Goal: Use online tool/utility: Use online tool/utility

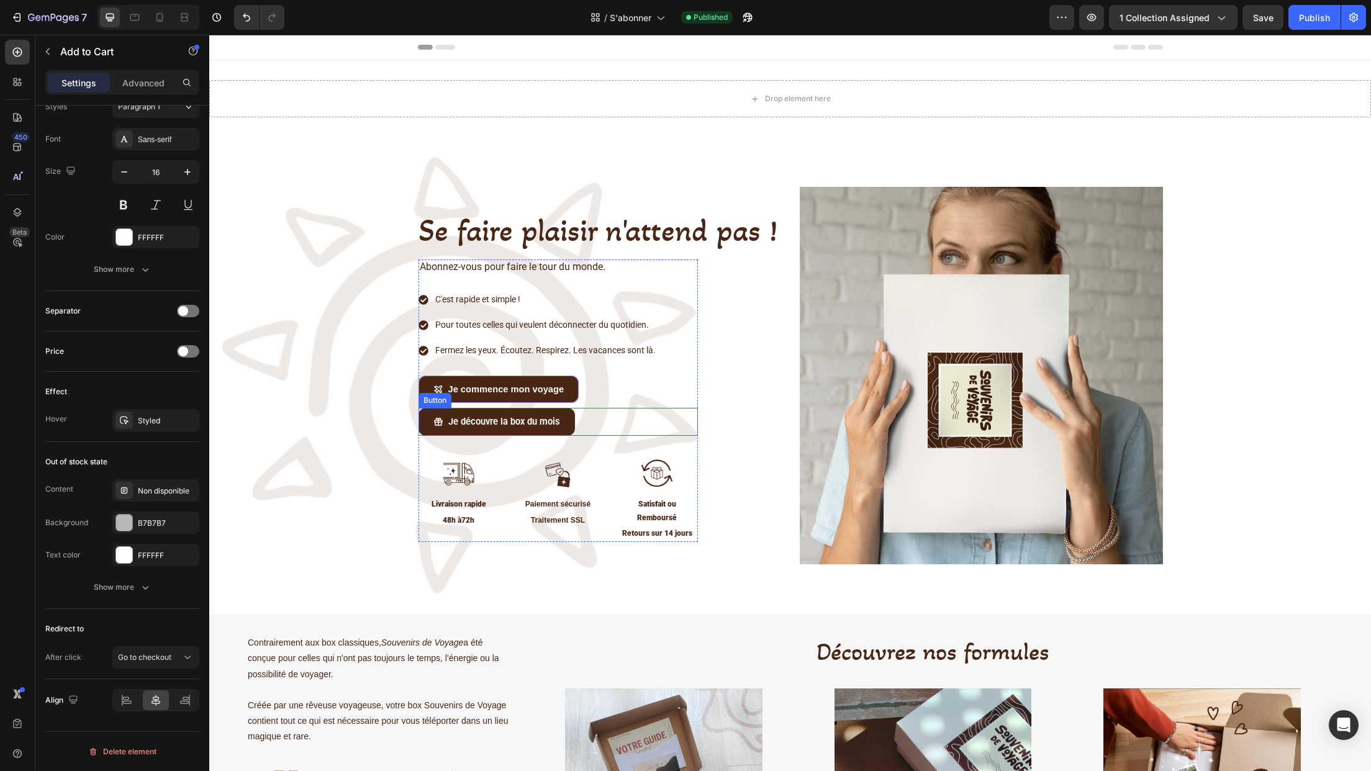
click at [587, 429] on div "Je découvre la box du mois Button" at bounding box center [558, 422] width 279 height 28
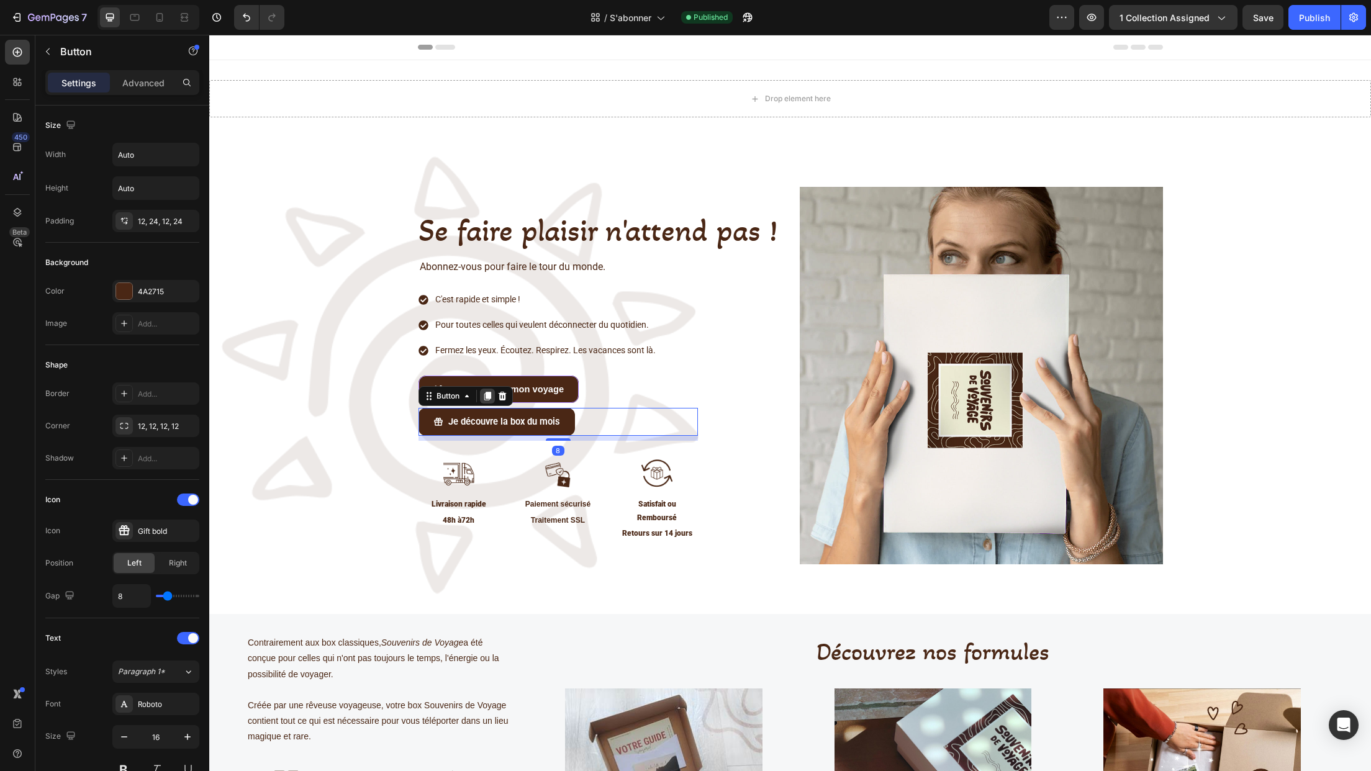
click at [484, 393] on icon at bounding box center [487, 396] width 7 height 9
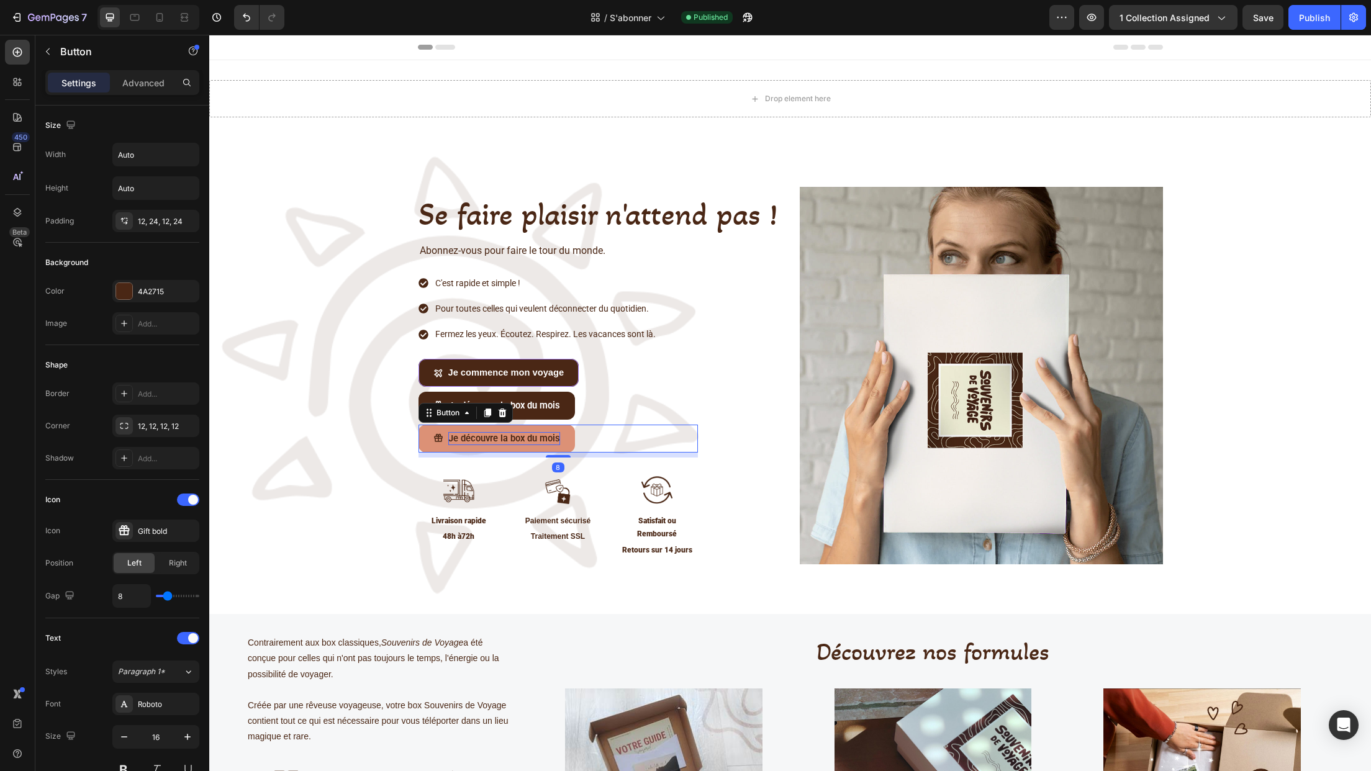
click at [506, 439] on span "Je découvre la box du mois" at bounding box center [504, 438] width 112 height 11
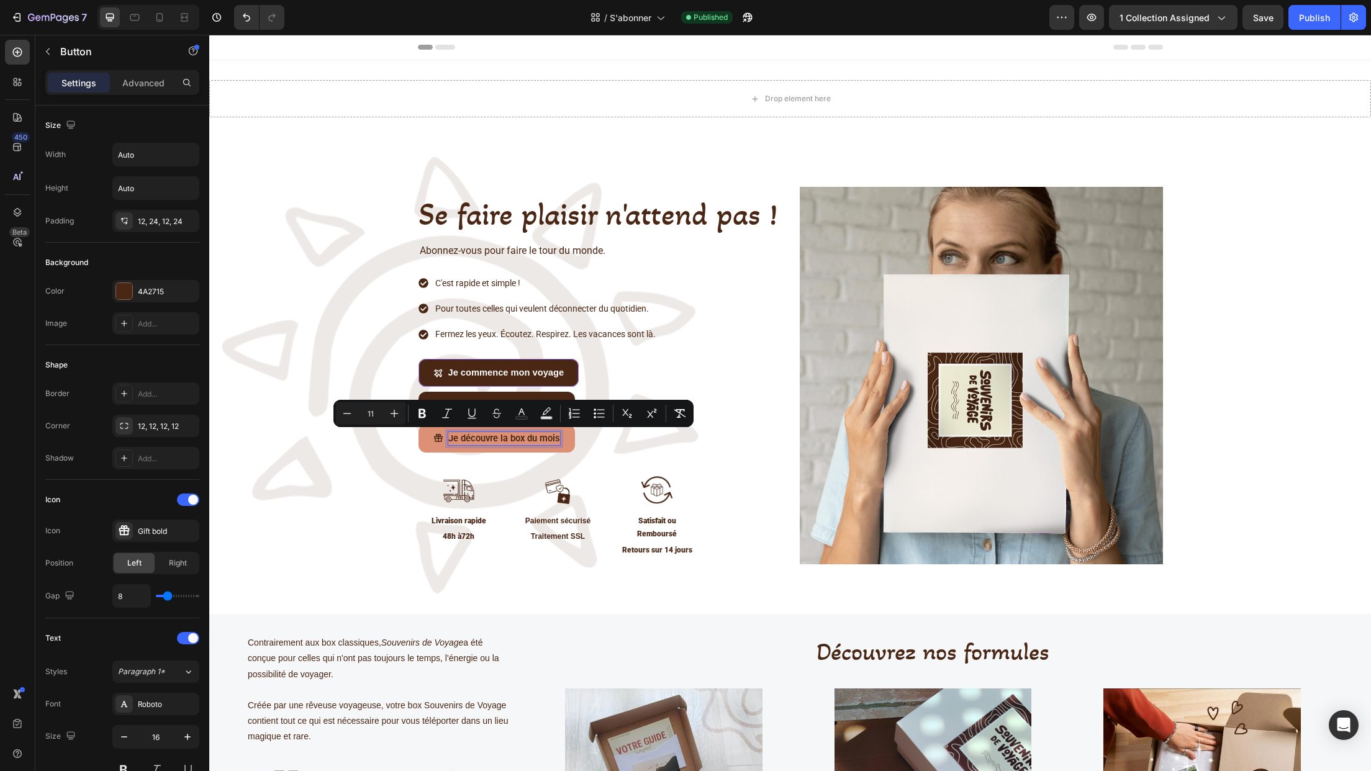
click at [461, 440] on span "Je découvre la box du mois" at bounding box center [504, 438] width 112 height 11
drag, startPoint x: 450, startPoint y: 440, endPoint x: 553, endPoint y: 438, distance: 103.7
click at [553, 438] on span "Je découvre la box du mois" at bounding box center [504, 438] width 112 height 11
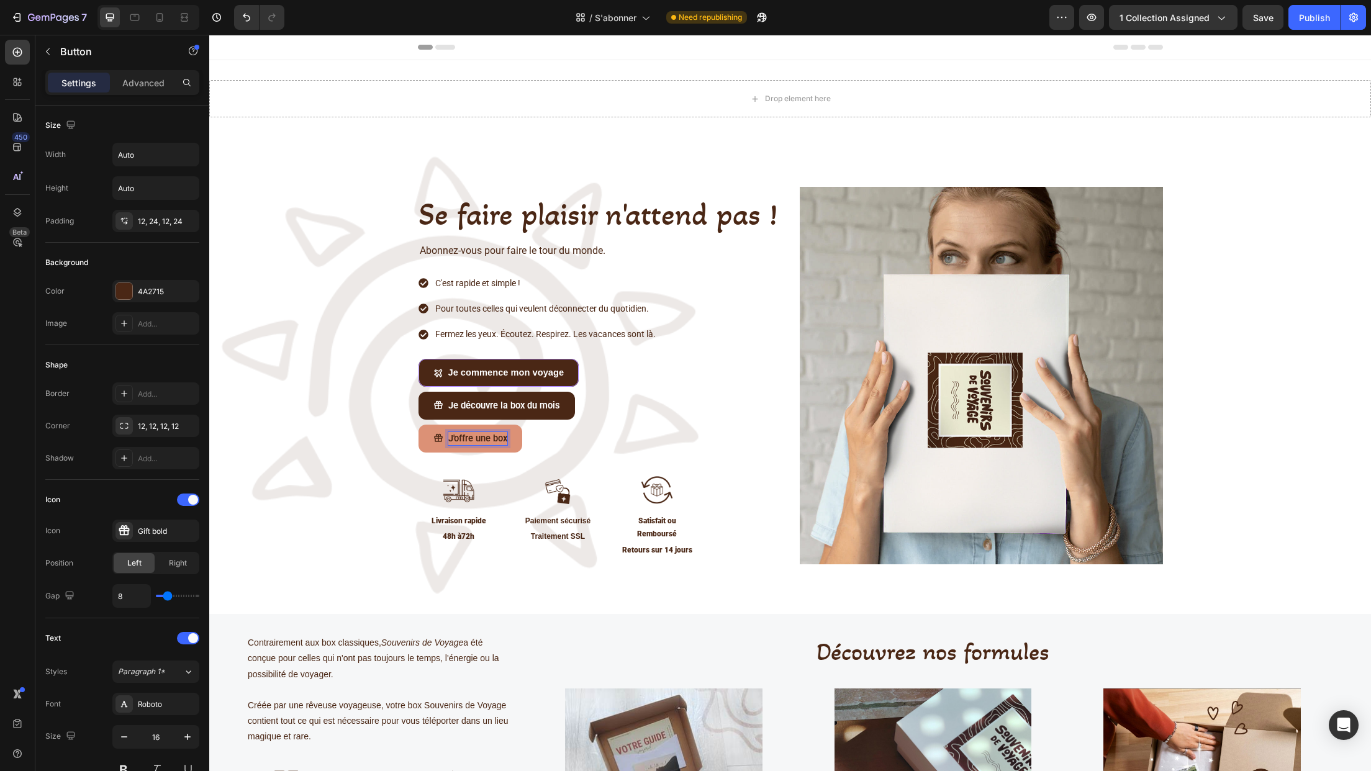
click at [553, 438] on div "J'offre une box Button 8" at bounding box center [558, 439] width 279 height 28
click at [515, 442] on link "J'offre une box" at bounding box center [471, 439] width 104 height 28
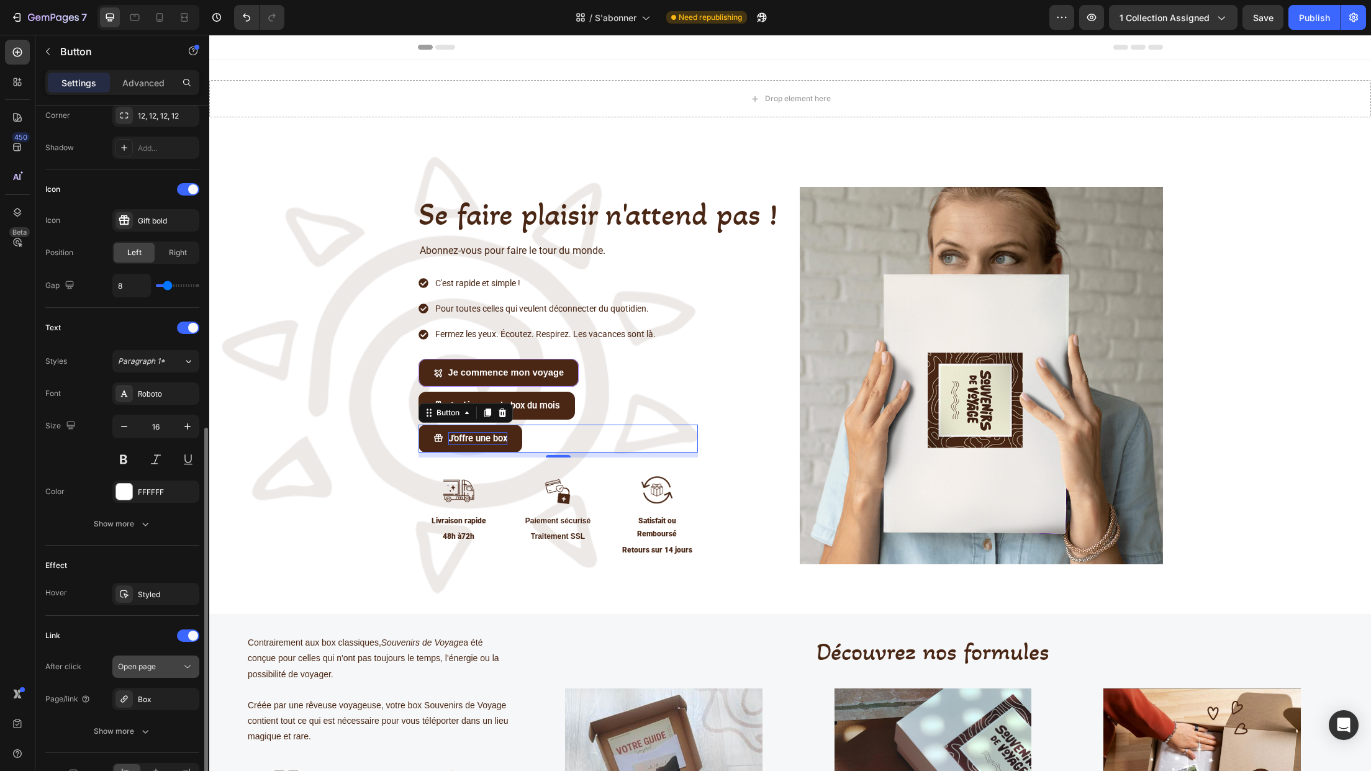
scroll to position [384, 0]
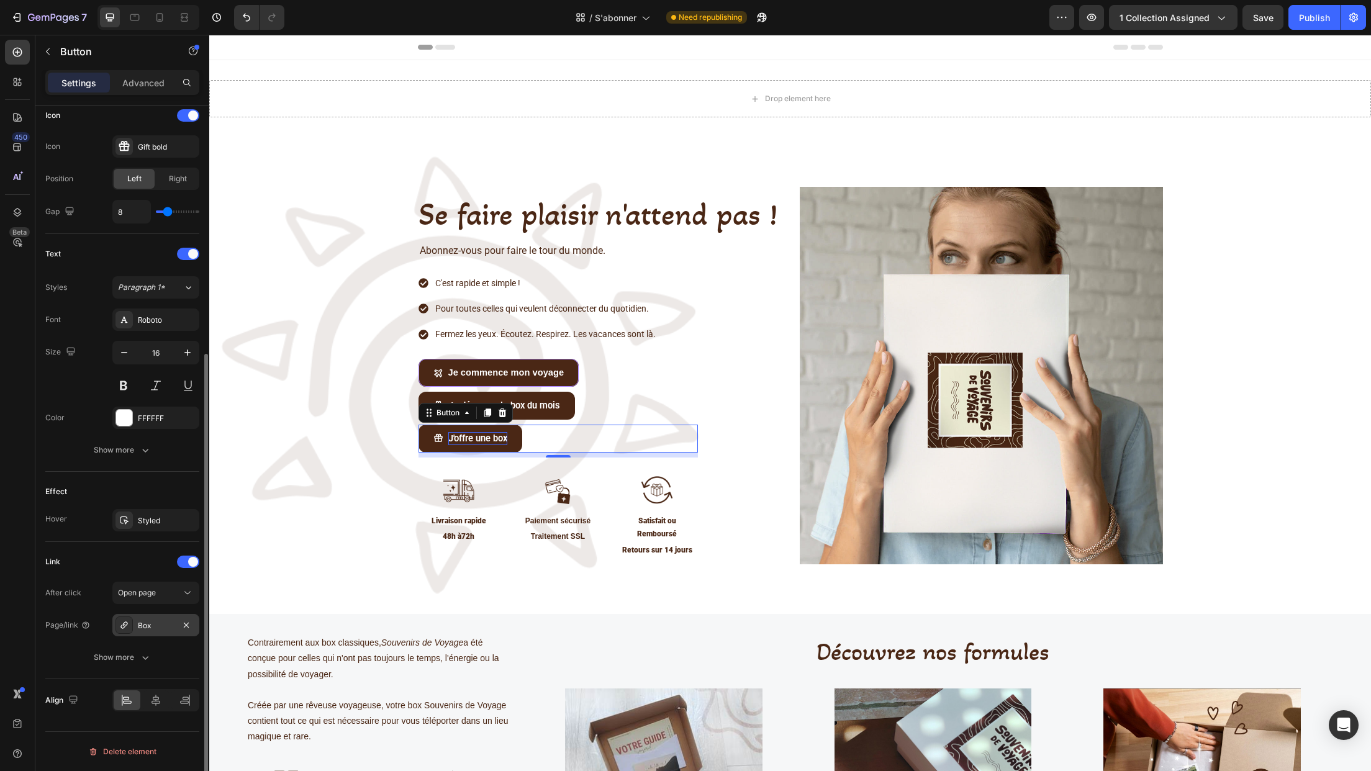
click at [157, 628] on div "Box" at bounding box center [156, 625] width 36 height 11
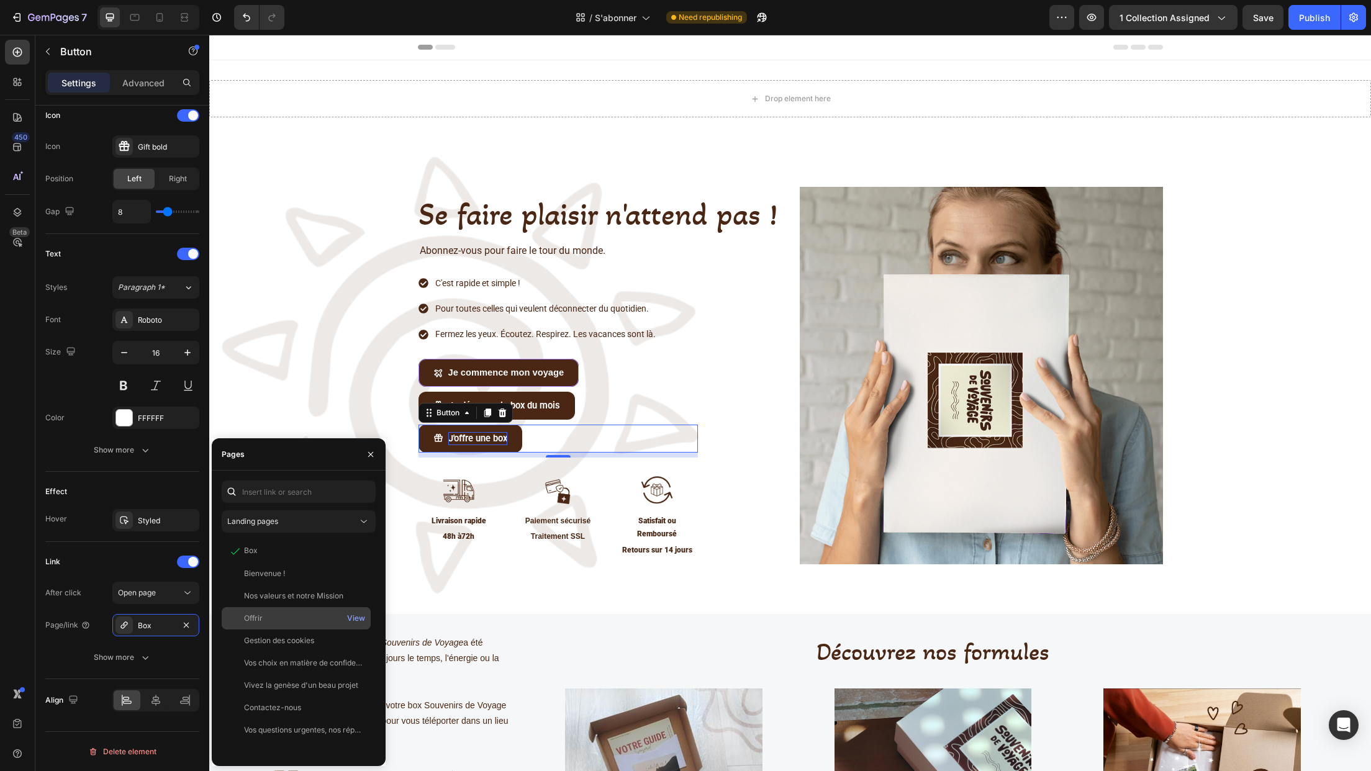
click at [266, 613] on div "Offrir" at bounding box center [296, 618] width 139 height 11
click at [302, 394] on div "Se faire plaisir n'attend pas ! Heading Abonnez-vous pour faire le tour du mond…" at bounding box center [790, 380] width 1143 height 387
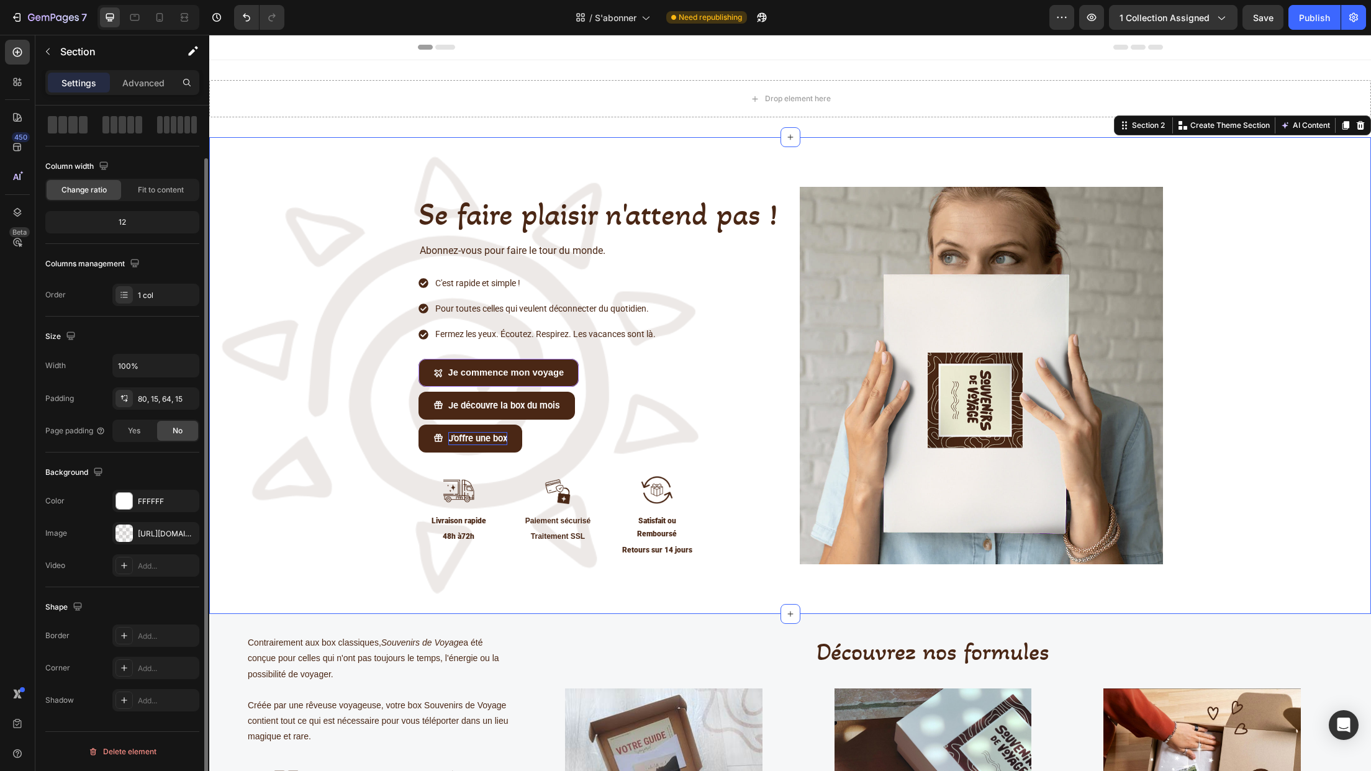
scroll to position [0, 0]
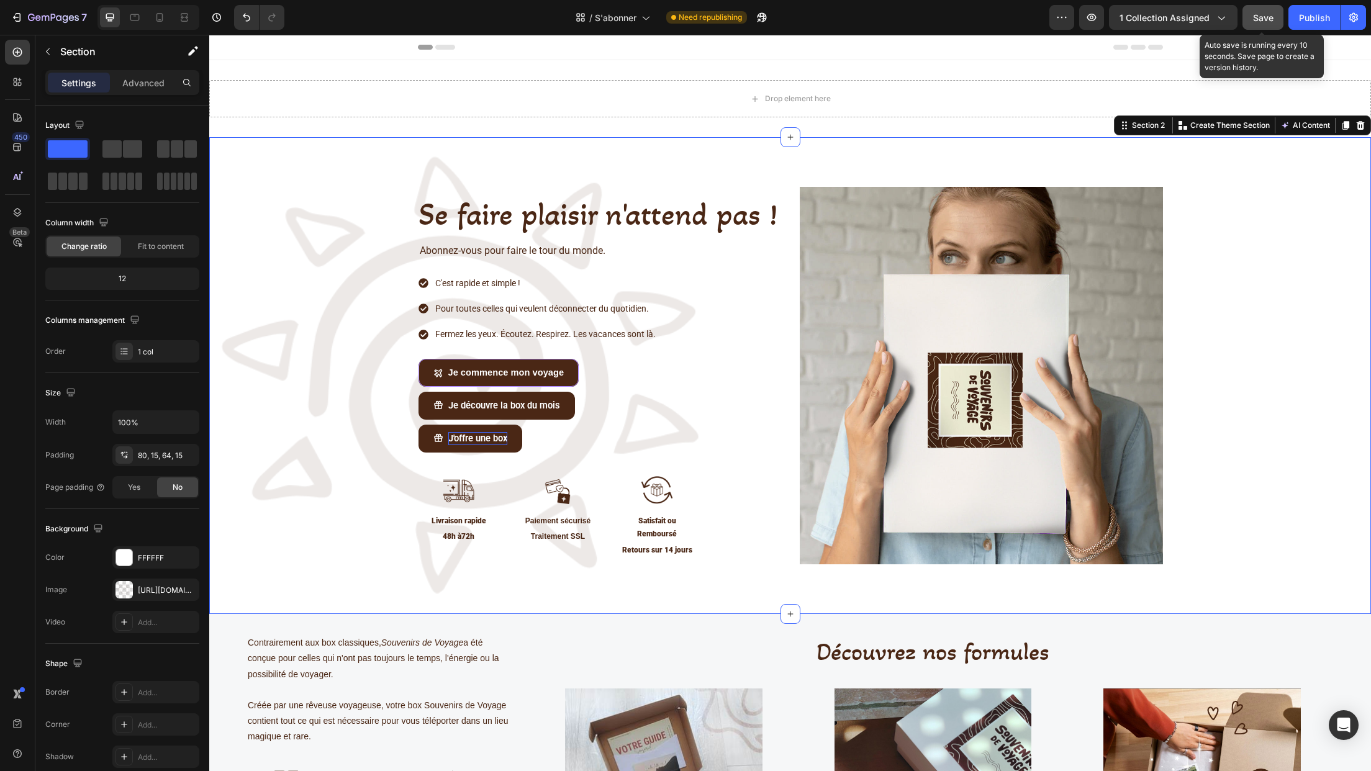
click at [1264, 22] on span "Save" at bounding box center [1263, 17] width 20 height 11
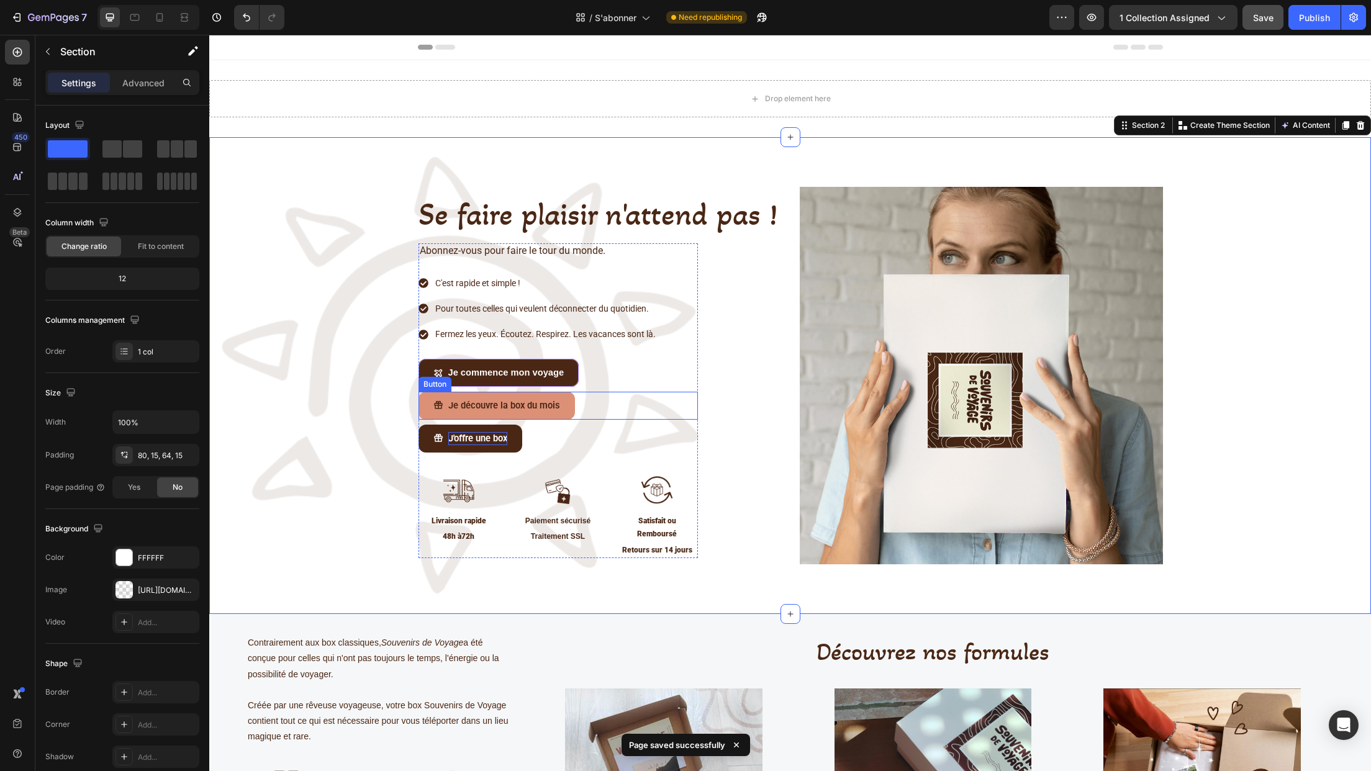
click at [433, 411] on span at bounding box center [438, 405] width 10 height 13
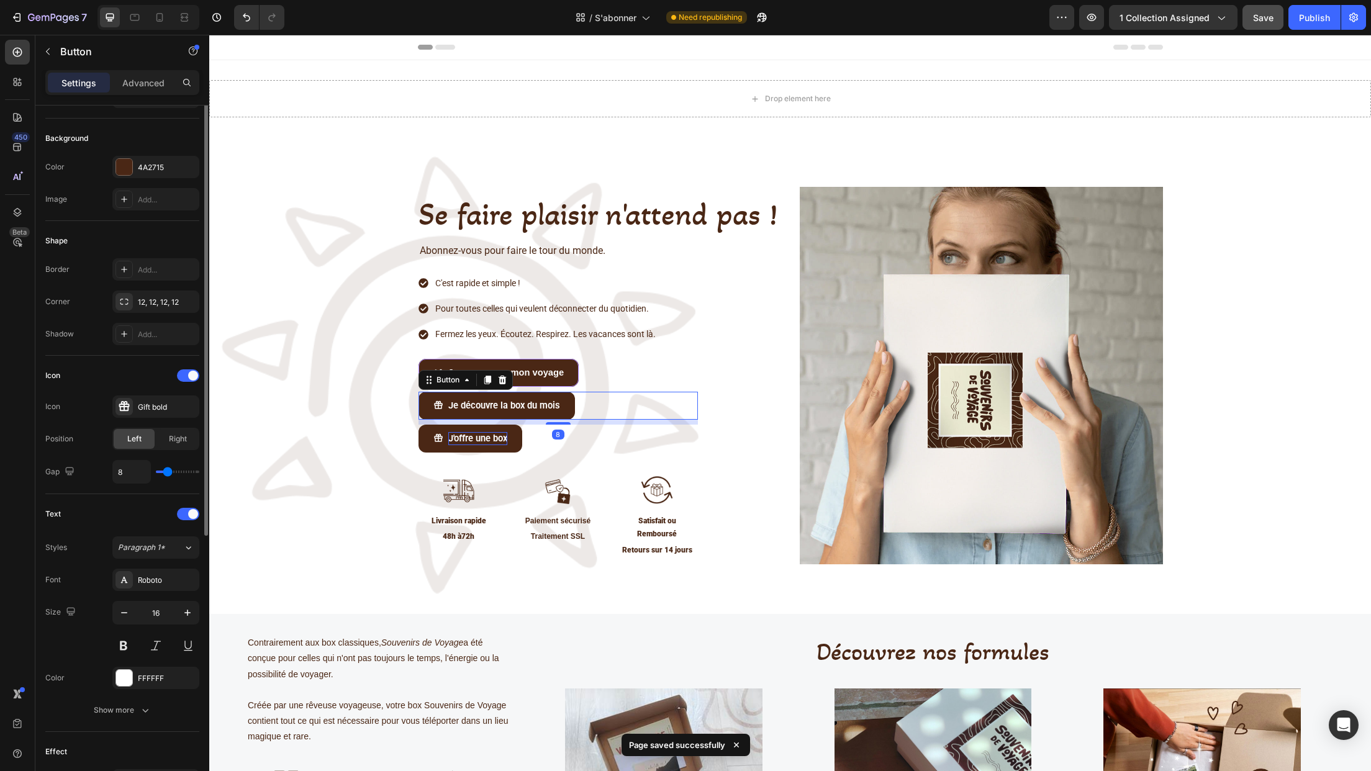
scroll to position [186, 0]
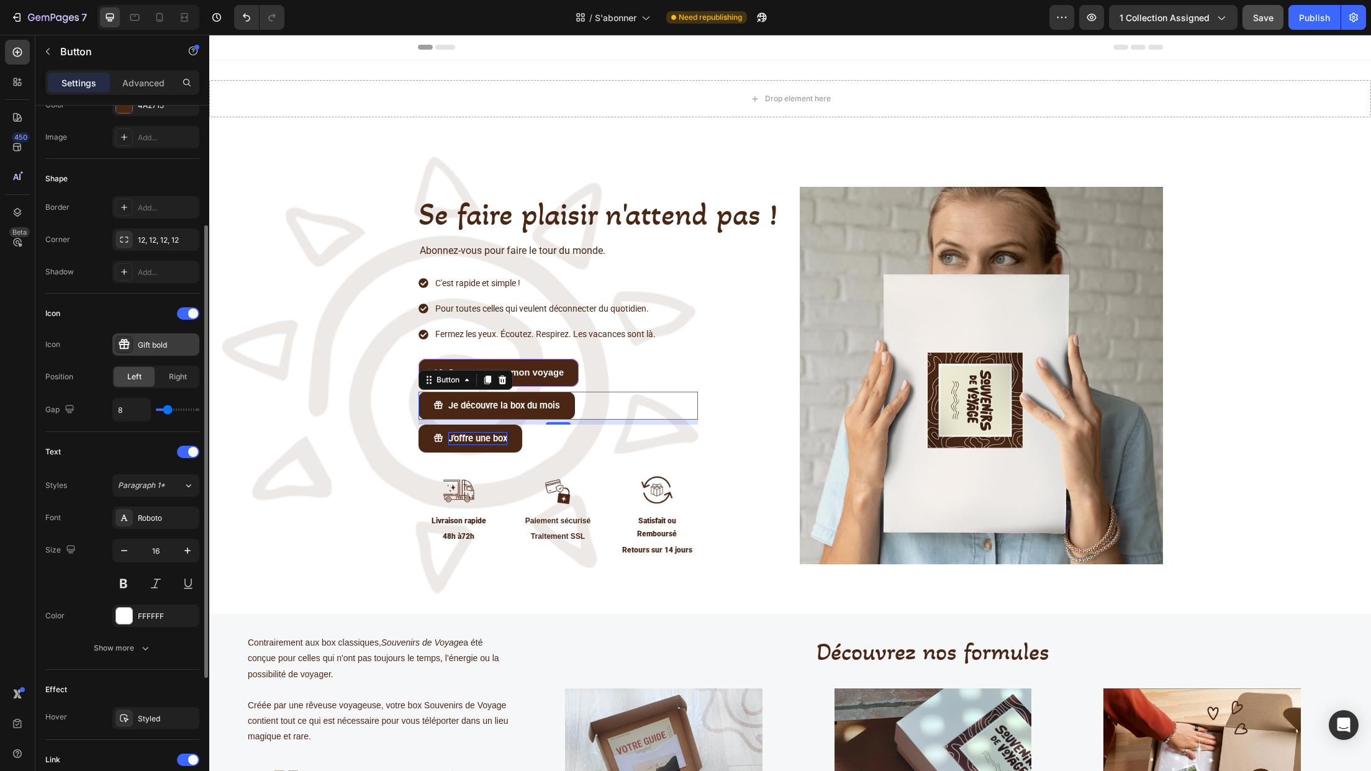
click at [147, 342] on div "Gift bold" at bounding box center [167, 345] width 58 height 11
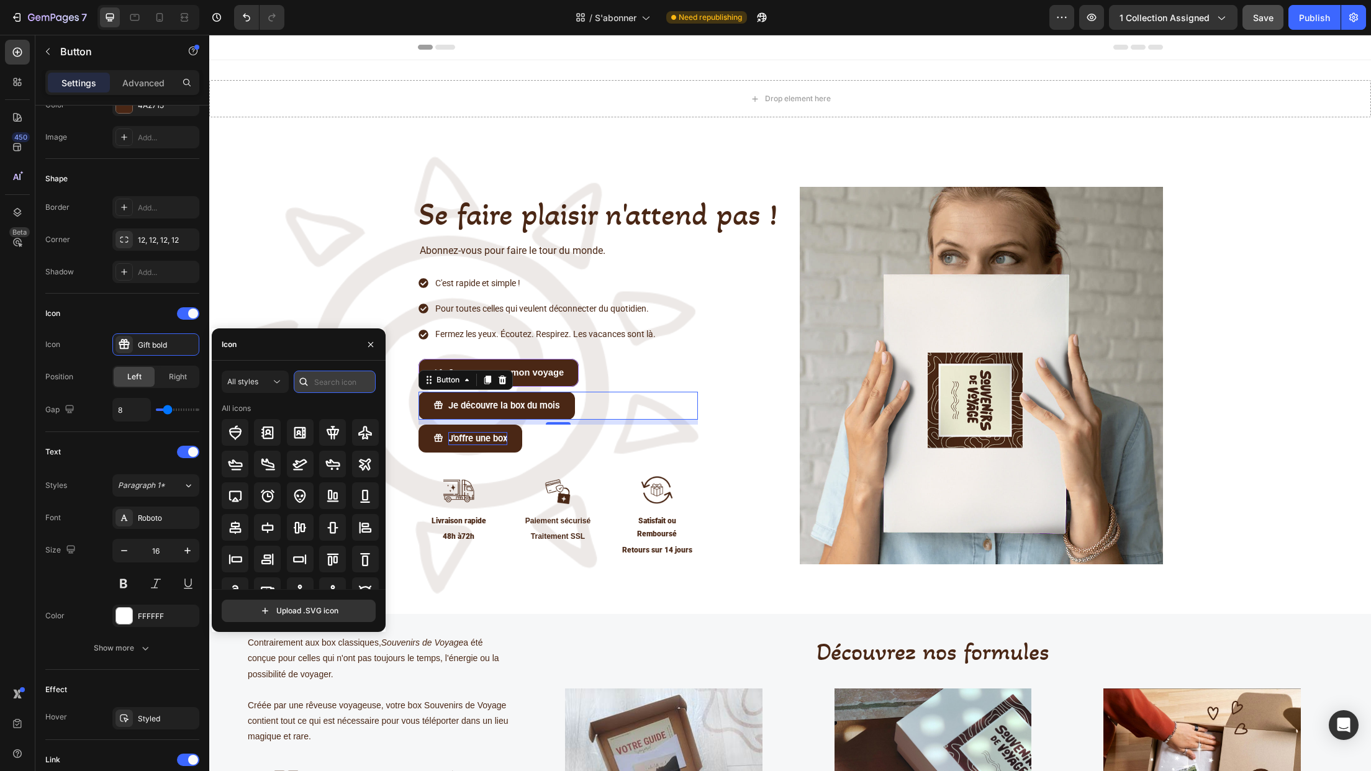
click at [329, 376] on input "text" at bounding box center [335, 382] width 82 height 22
type input "star"
click at [298, 526] on icon at bounding box center [299, 527] width 15 height 15
click at [301, 294] on div "Se faire plaisir n'attend pas ! Heading Abonnez-vous pour faire le tour du mond…" at bounding box center [790, 380] width 1143 height 387
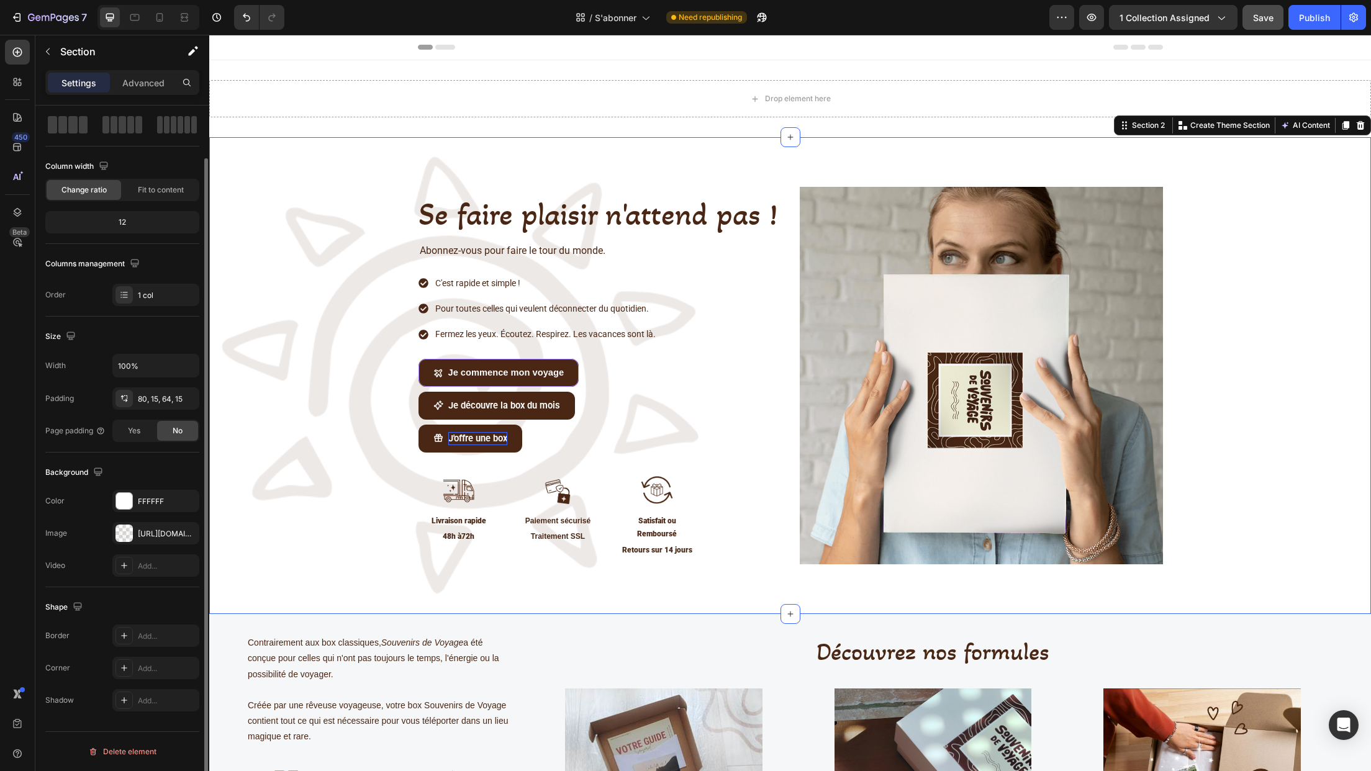
scroll to position [0, 0]
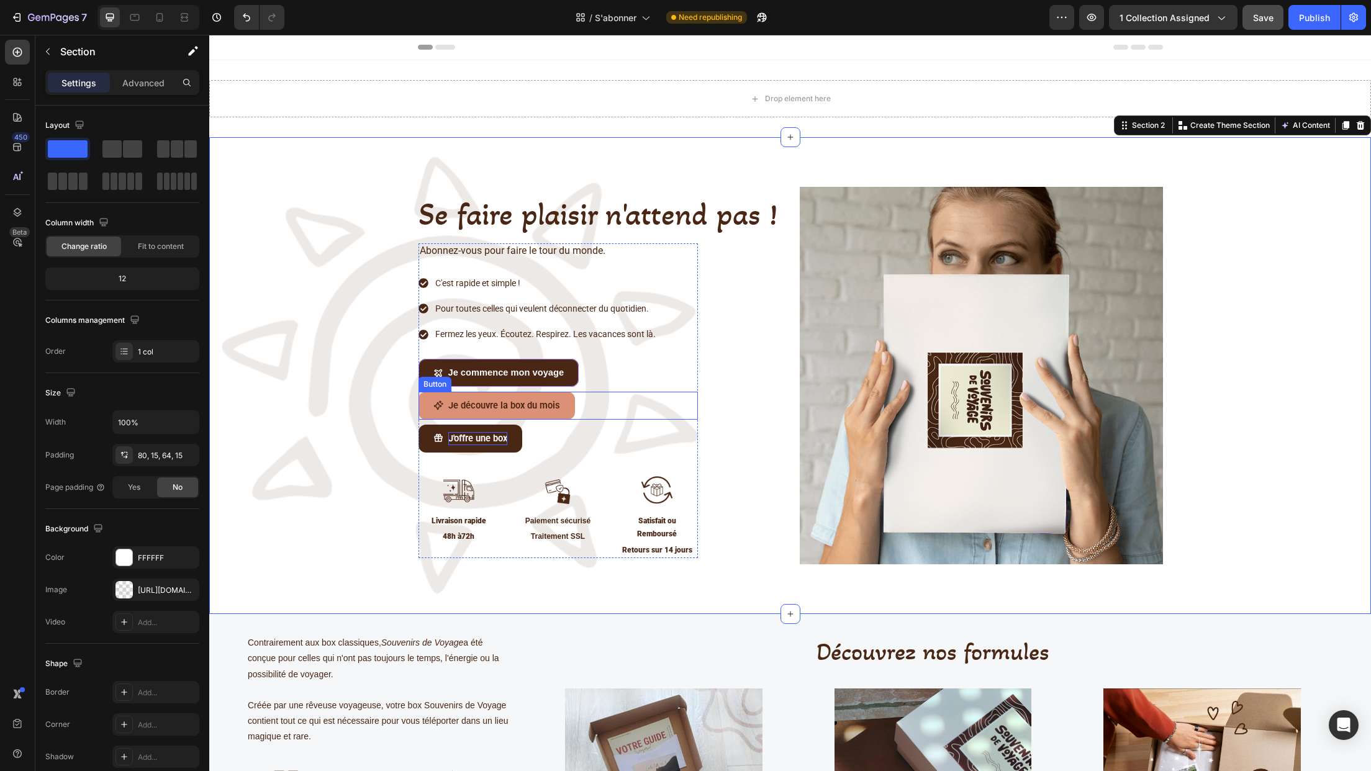
click at [564, 411] on link "Je découvre la box du mois" at bounding box center [497, 406] width 156 height 28
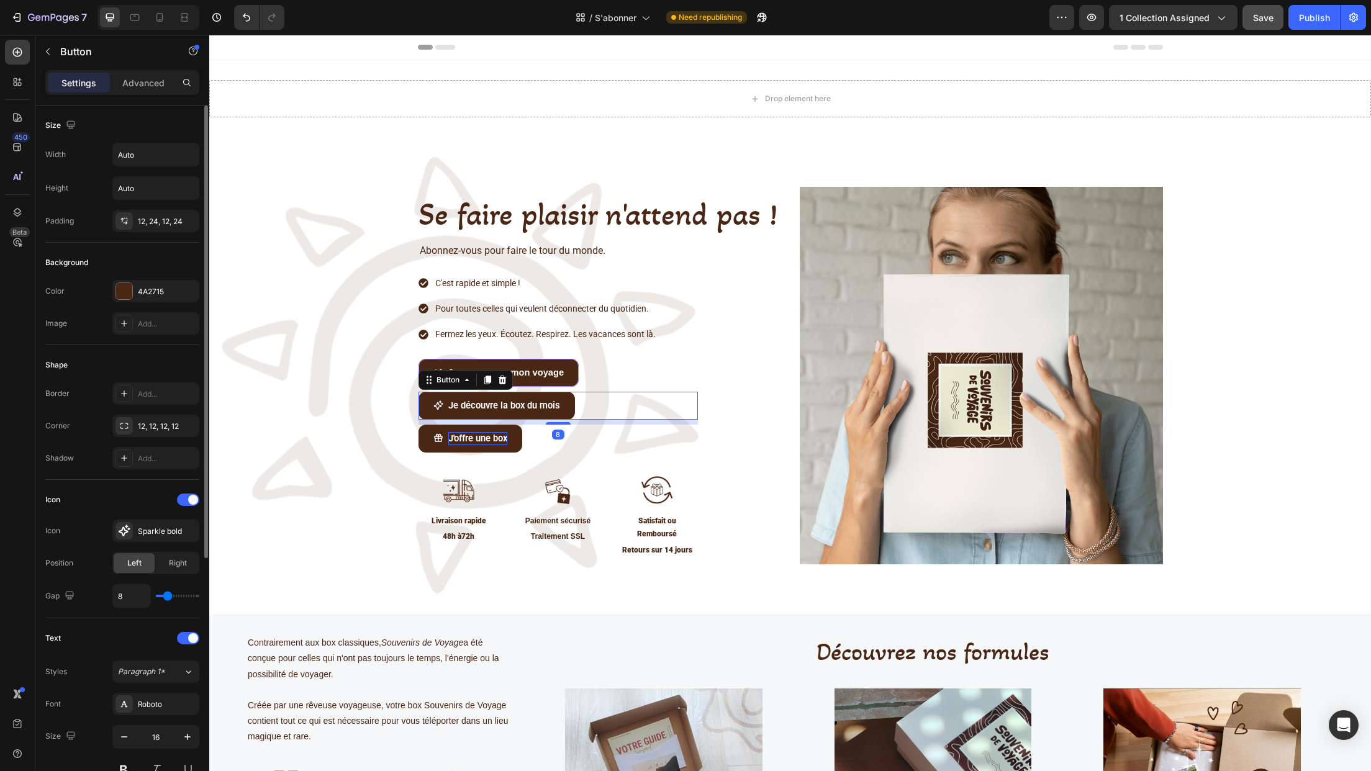
scroll to position [373, 0]
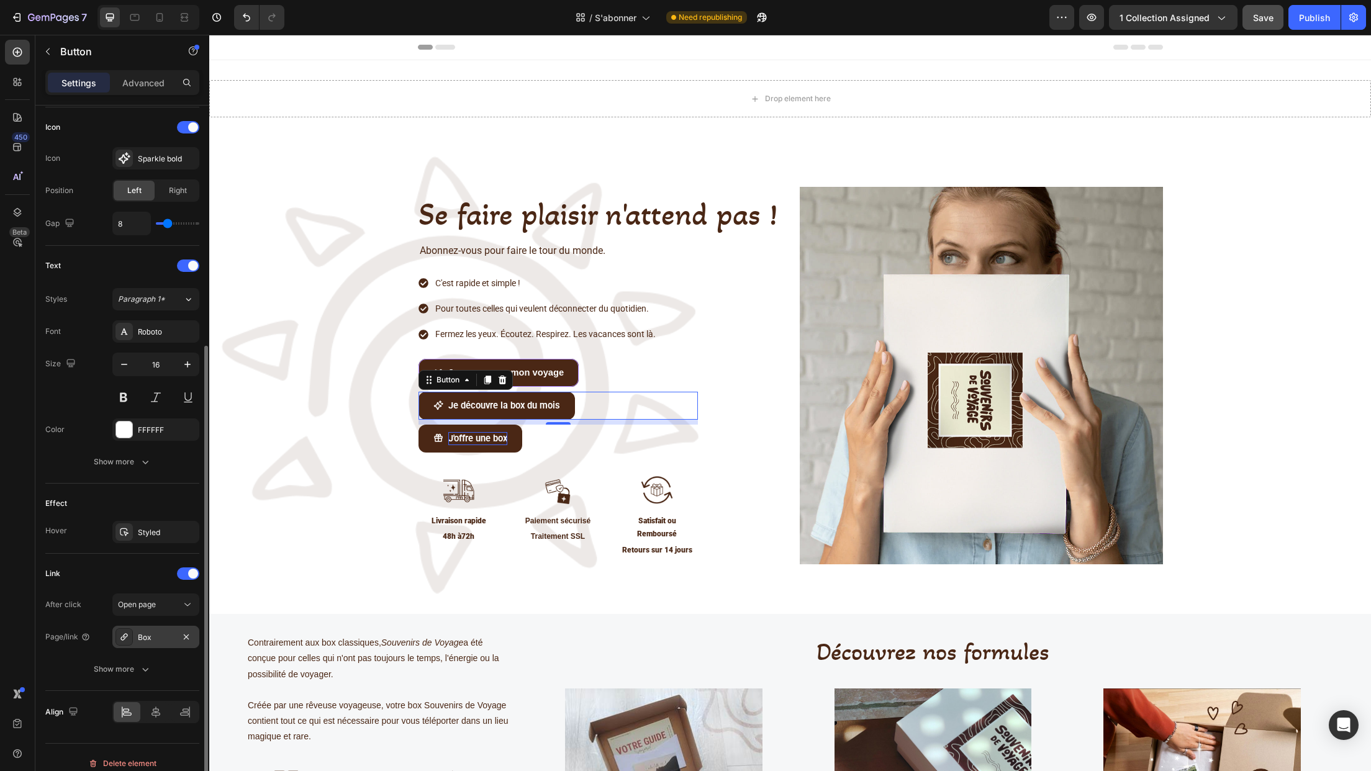
click at [156, 643] on div "Box" at bounding box center [156, 637] width 36 height 11
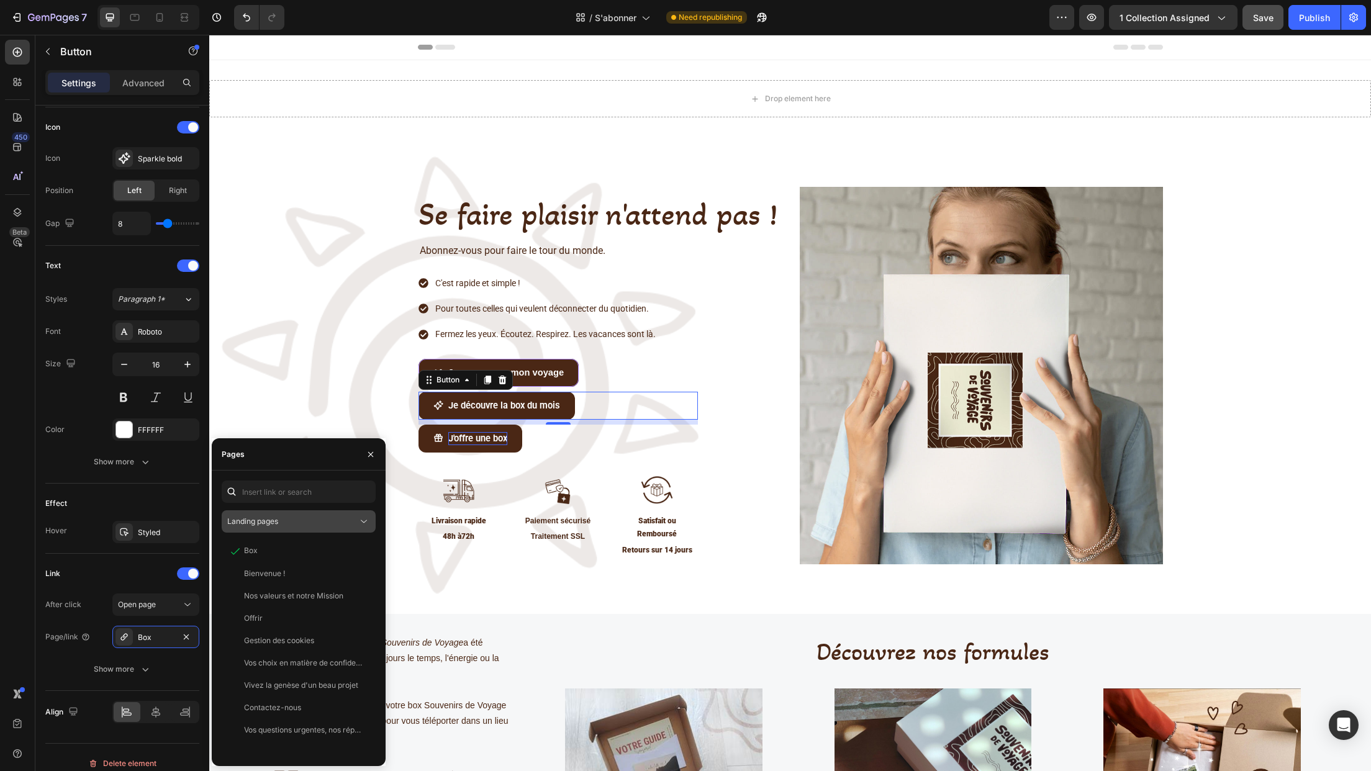
click at [366, 523] on icon at bounding box center [364, 521] width 12 height 12
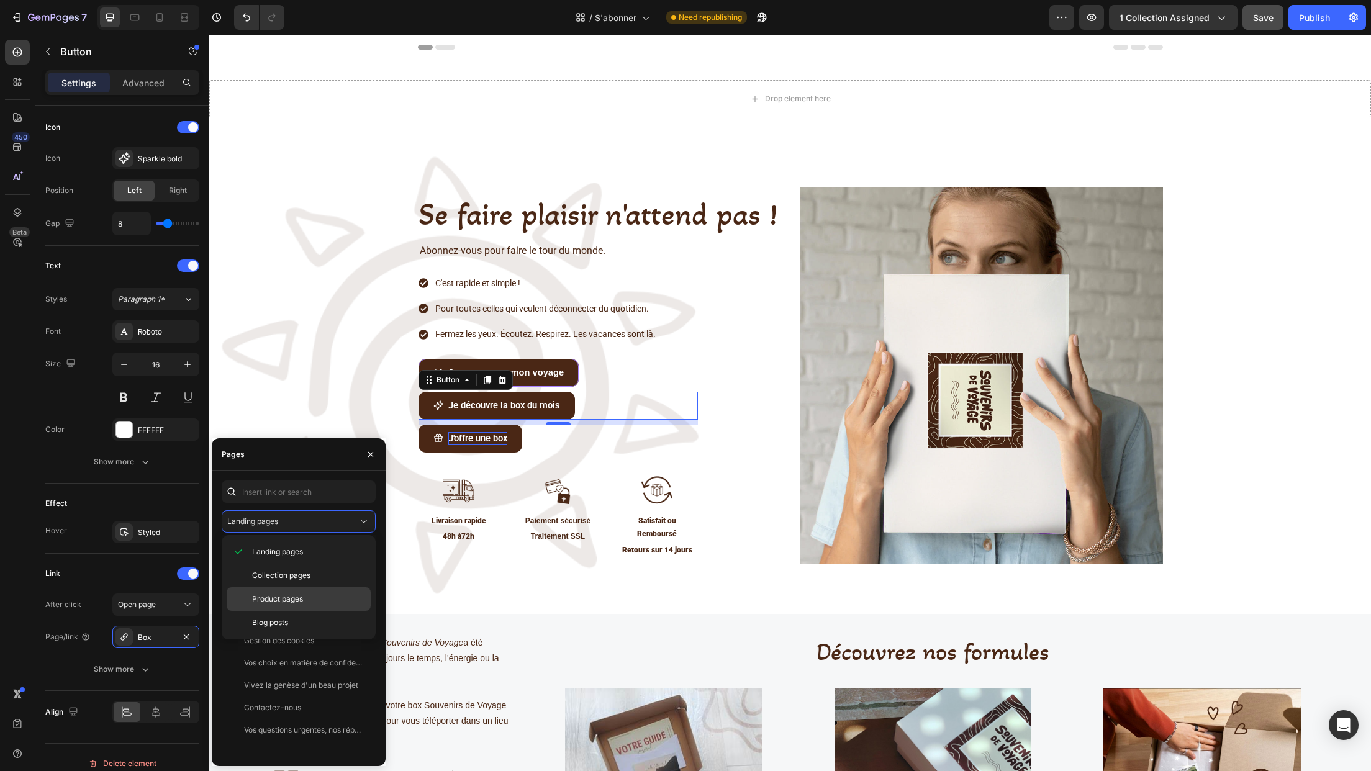
click at [314, 602] on p "Product pages" at bounding box center [308, 599] width 113 height 11
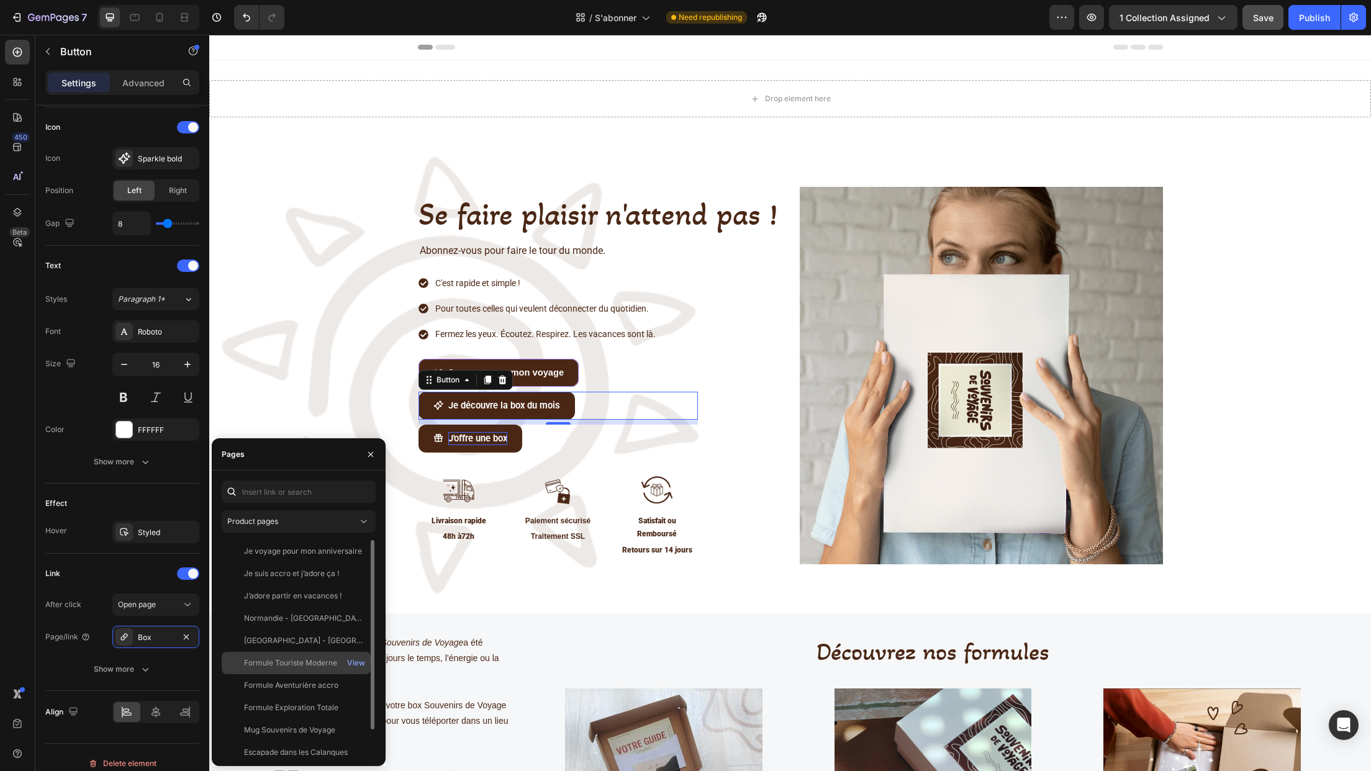
scroll to position [30, 0]
click at [301, 740] on div "Les Calanques de [GEOGRAPHIC_DATA]" at bounding box center [303, 745] width 119 height 11
click at [274, 334] on div "Se faire plaisir n'attend pas ! Heading Abonnez-vous pour faire le tour du mond…" at bounding box center [790, 380] width 1143 height 387
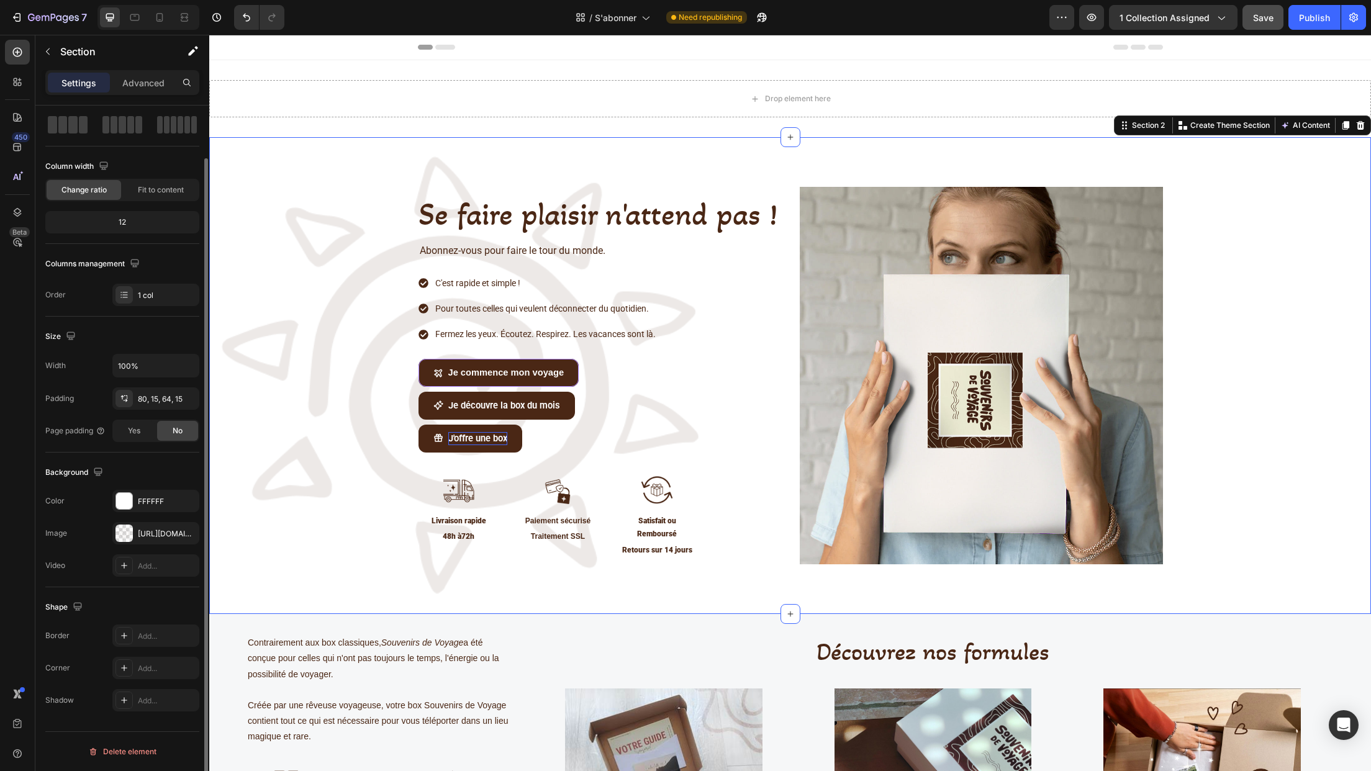
scroll to position [0, 0]
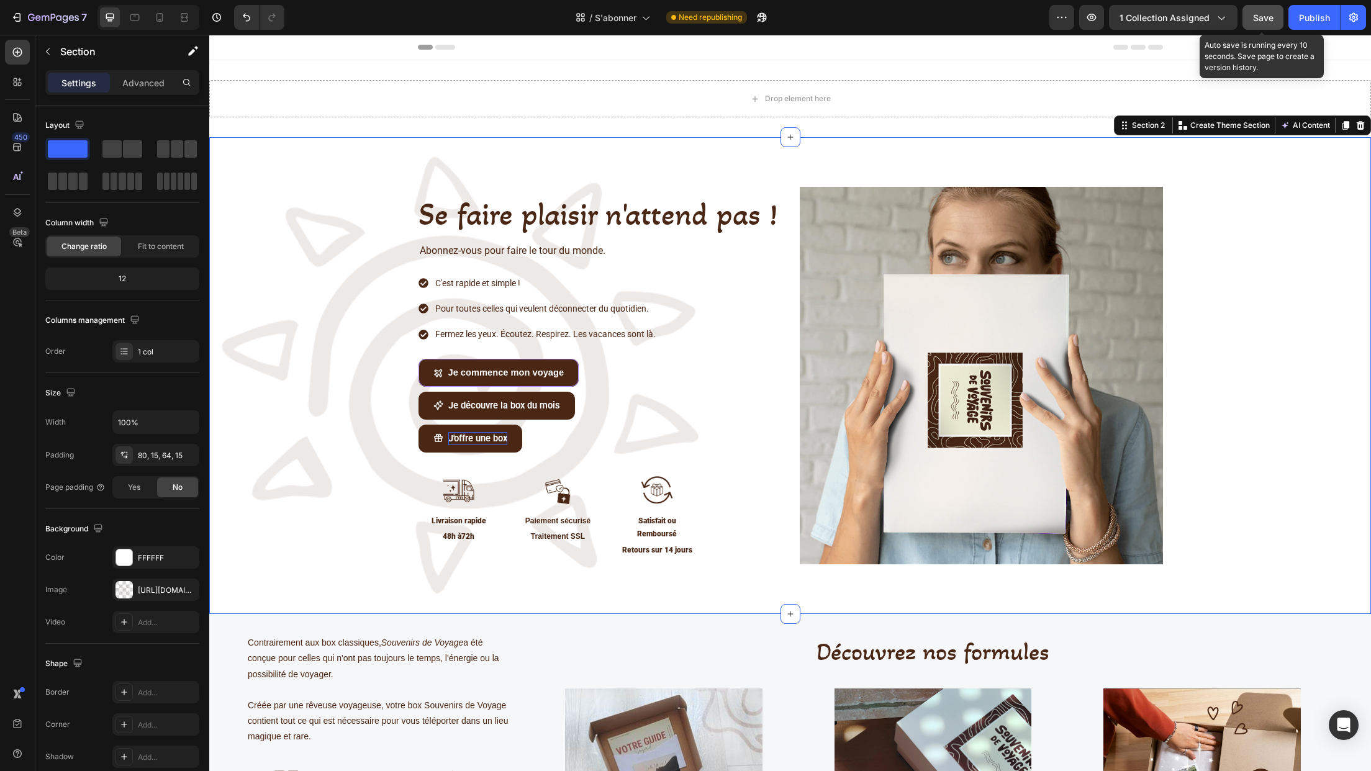
click at [1258, 23] on div "Save" at bounding box center [1263, 17] width 20 height 13
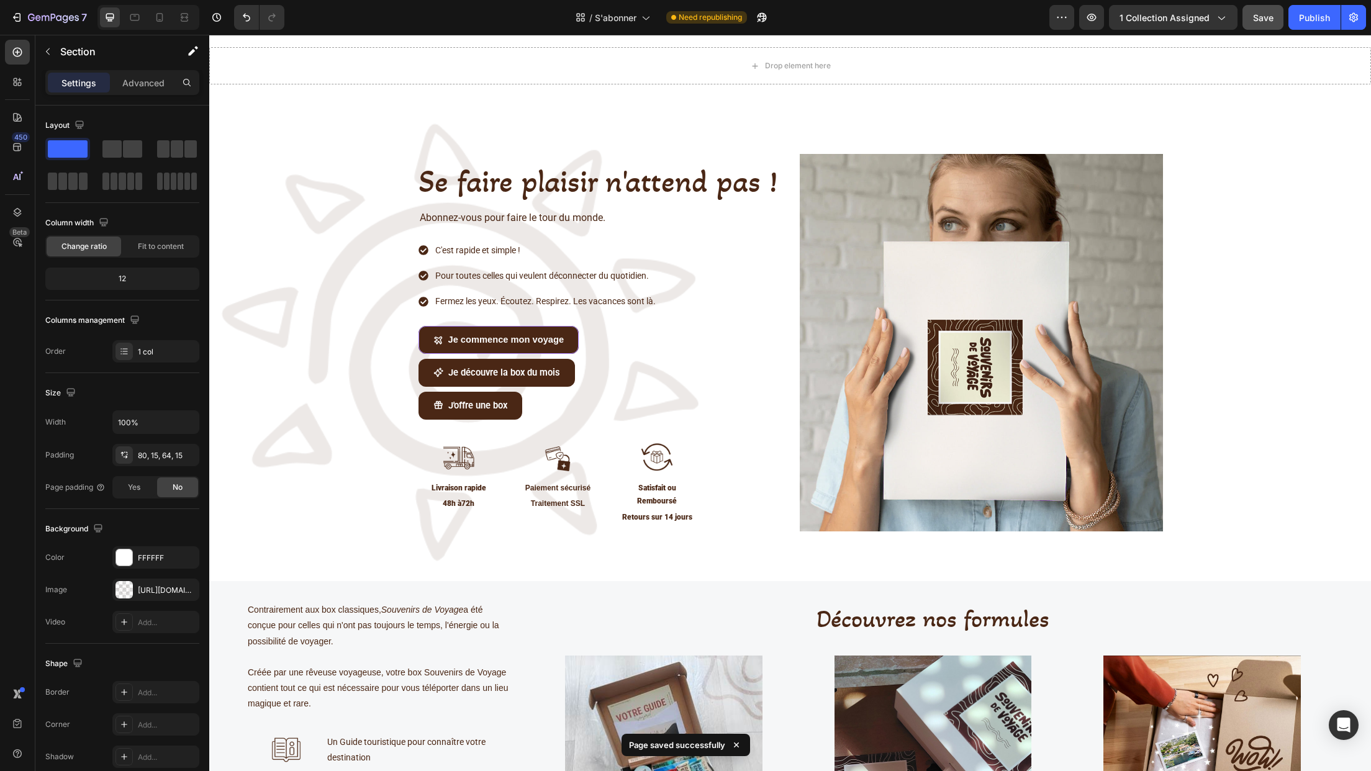
scroll to position [6, 0]
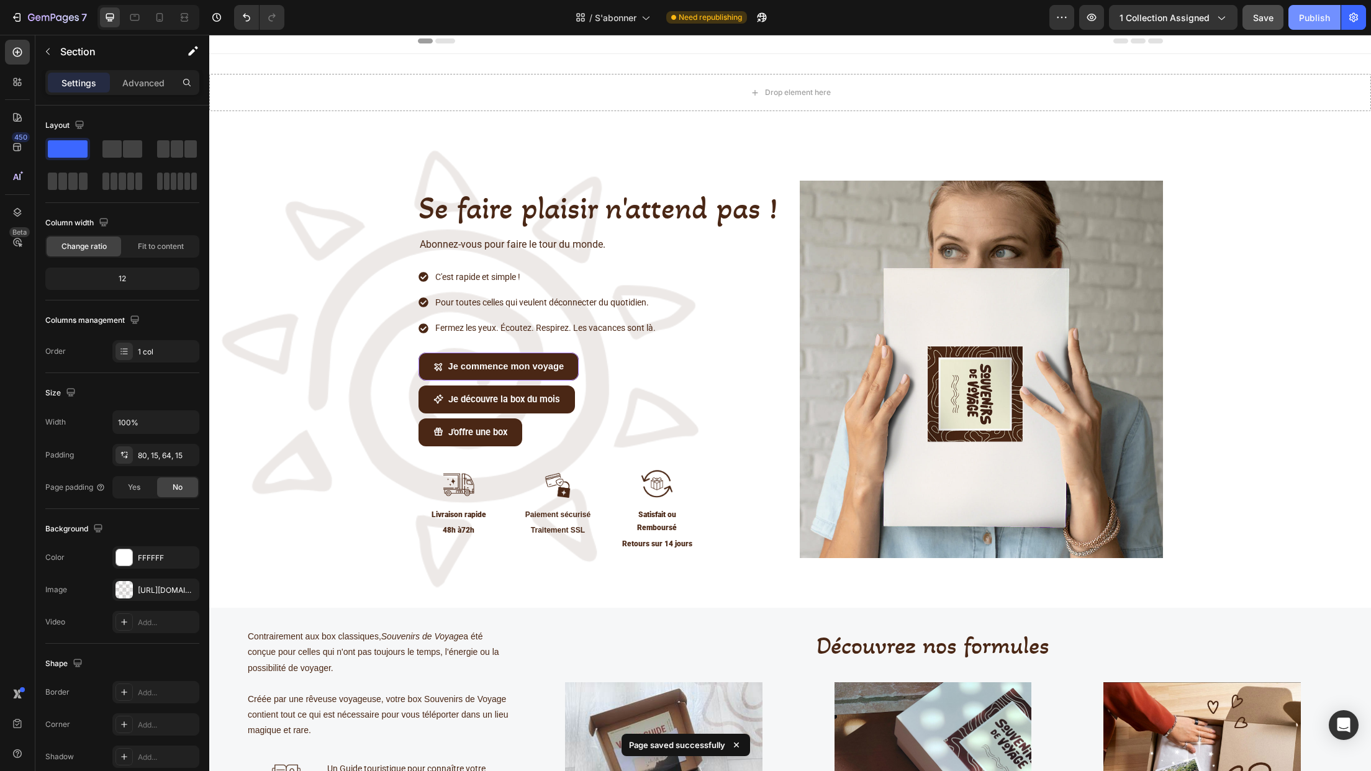
click at [1311, 15] on div "Publish" at bounding box center [1314, 17] width 31 height 13
click at [1028, 648] on h2 "Découvrez nos formules" at bounding box center [933, 645] width 802 height 35
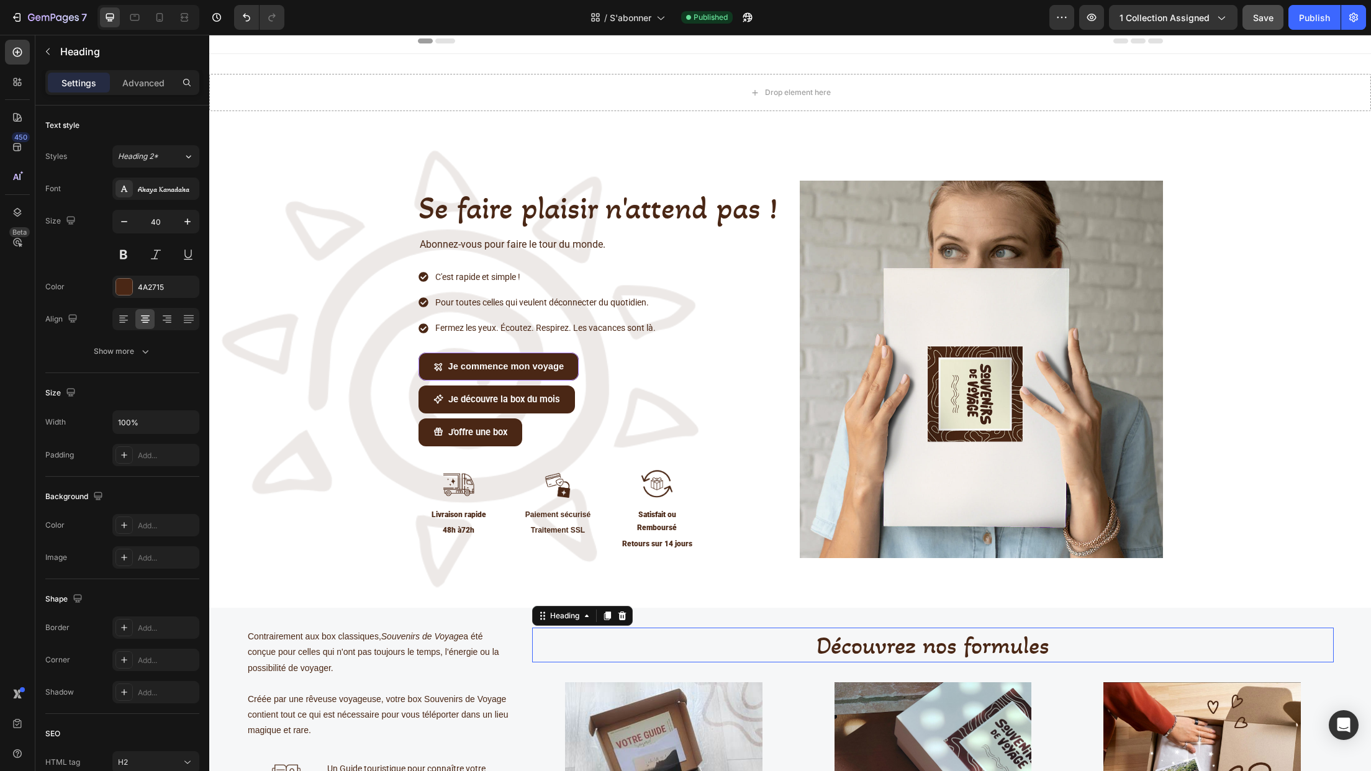
click at [1028, 648] on h2 "Découvrez nos formules" at bounding box center [933, 645] width 802 height 35
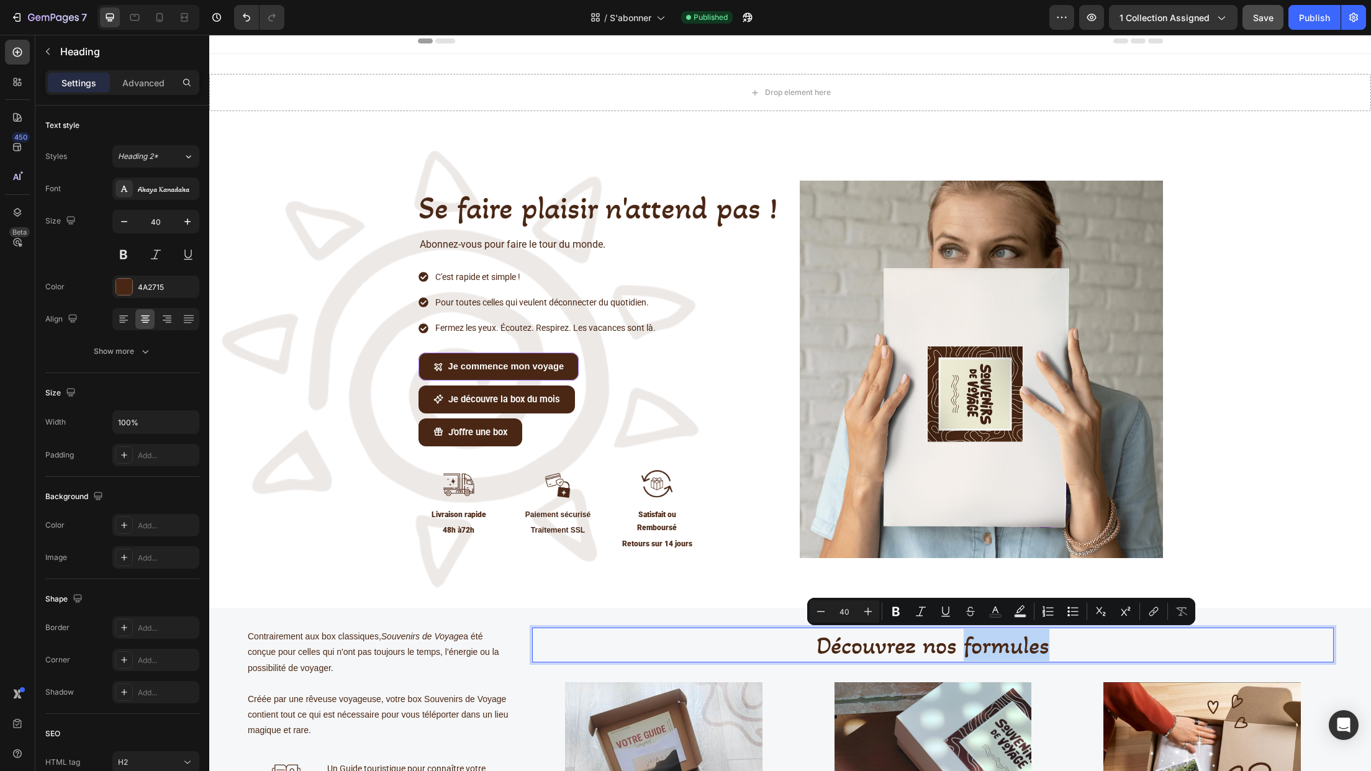
click at [1051, 646] on p "Découvrez nos formules" at bounding box center [932, 645] width 799 height 32
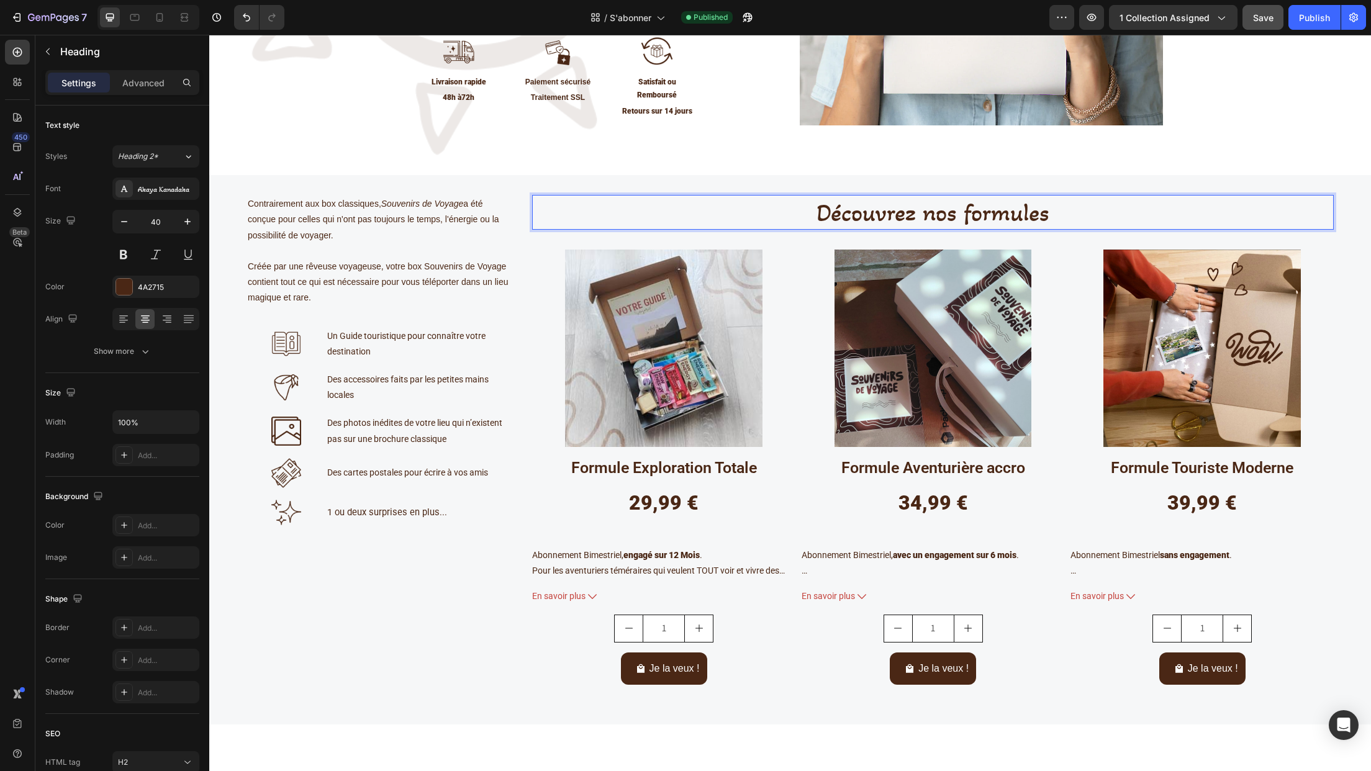
scroll to position [441, 0]
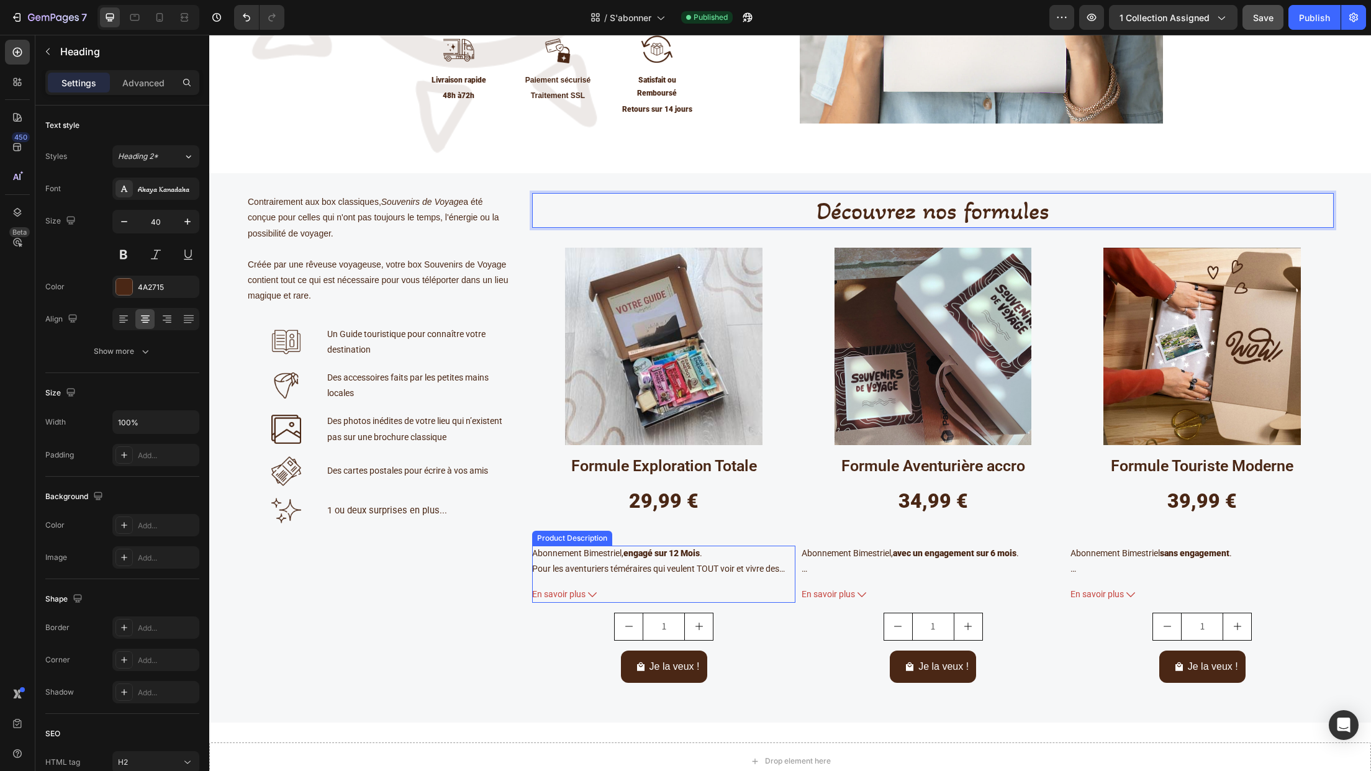
click at [599, 552] on span "Abonnement Bimestriel, engagé sur 12 Mois ." at bounding box center [617, 553] width 170 height 10
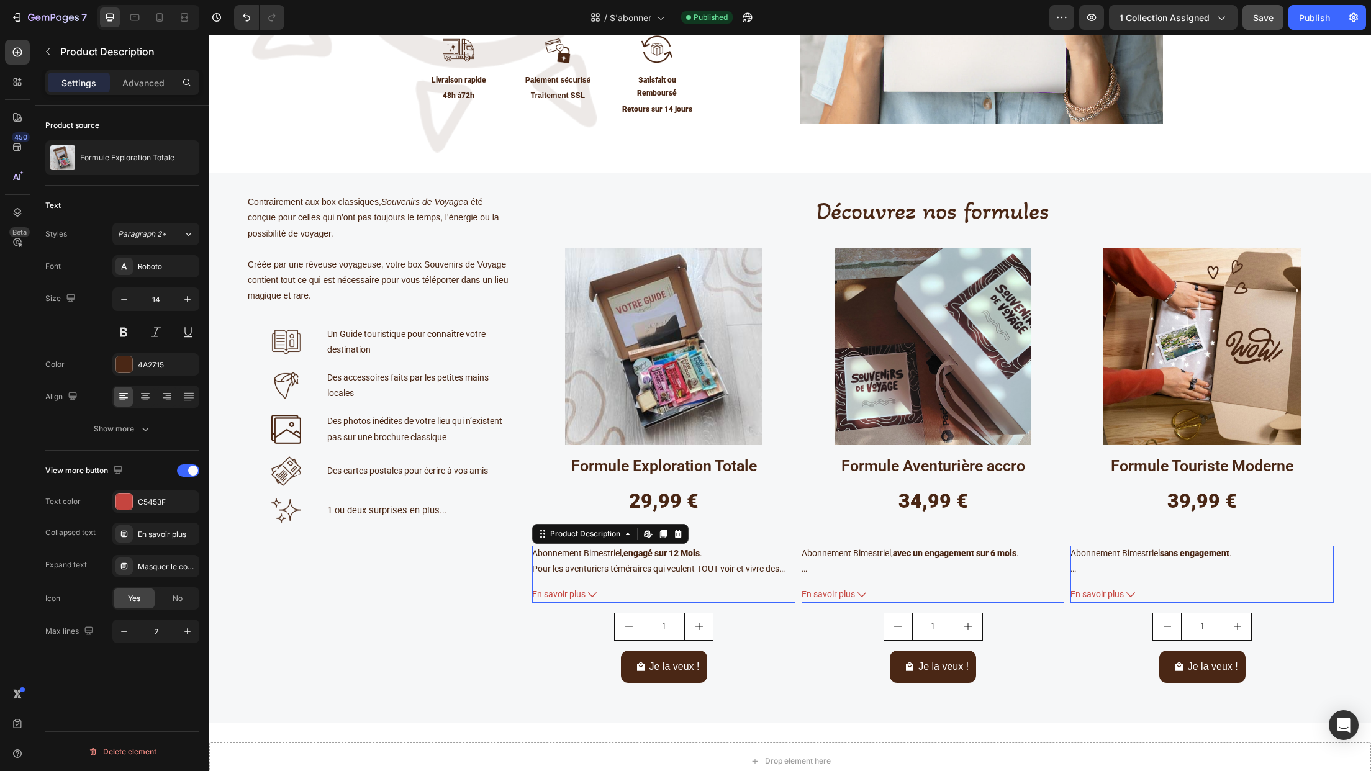
click at [599, 552] on span "Abonnement Bimestriel, engagé sur 12 Mois ." at bounding box center [617, 553] width 170 height 10
click at [327, 584] on div "Contrairement aux box classiques, Souvenirs de Voyage a été conçue pour celles …" at bounding box center [380, 438] width 267 height 490
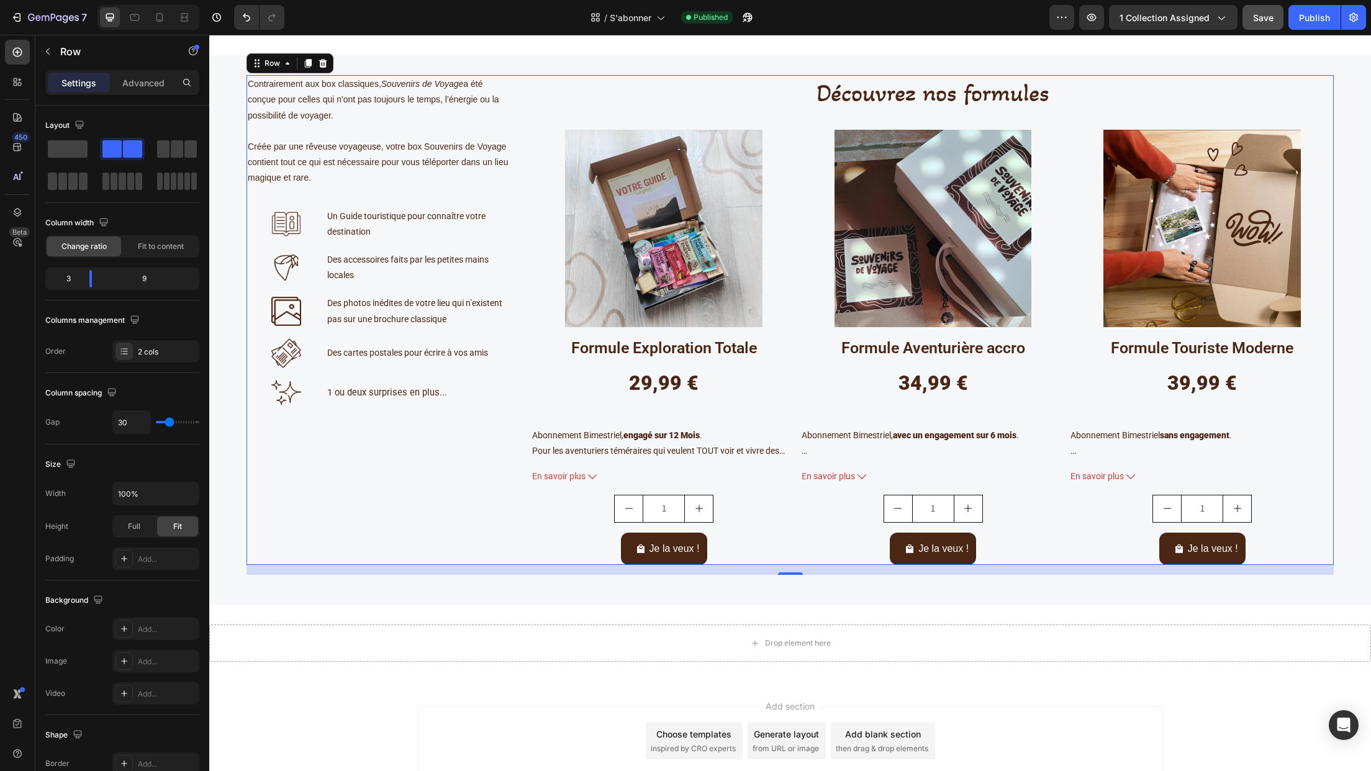
scroll to position [310, 0]
